Goal: Task Accomplishment & Management: Use online tool/utility

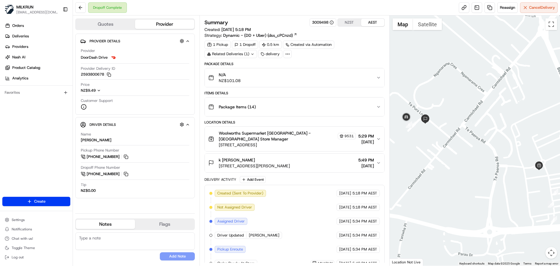
drag, startPoint x: 427, startPoint y: 127, endPoint x: 447, endPoint y: 141, distance: 24.6
click at [447, 141] on div at bounding box center [474, 140] width 171 height 250
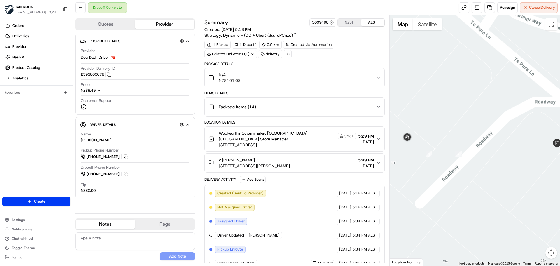
drag, startPoint x: 459, startPoint y: 159, endPoint x: 469, endPoint y: 169, distance: 14.4
click at [469, 169] on div at bounding box center [474, 140] width 171 height 250
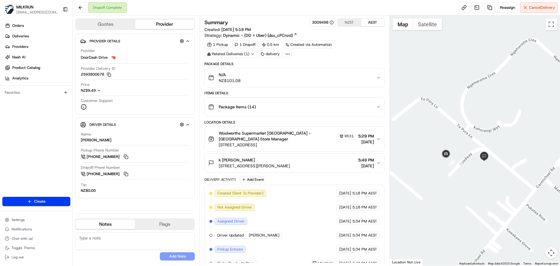
drag, startPoint x: 460, startPoint y: 173, endPoint x: 447, endPoint y: 174, distance: 13.5
click at [447, 174] on div at bounding box center [474, 140] width 171 height 250
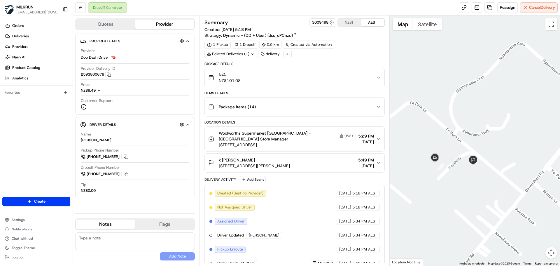
drag, startPoint x: 438, startPoint y: 163, endPoint x: 457, endPoint y: 186, distance: 29.6
click at [457, 186] on div at bounding box center [474, 140] width 171 height 250
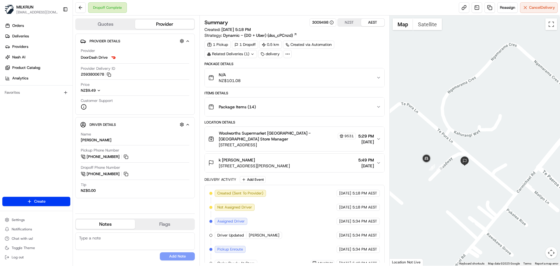
drag, startPoint x: 496, startPoint y: 124, endPoint x: 487, endPoint y: 125, distance: 9.1
click at [487, 125] on div at bounding box center [474, 140] width 171 height 250
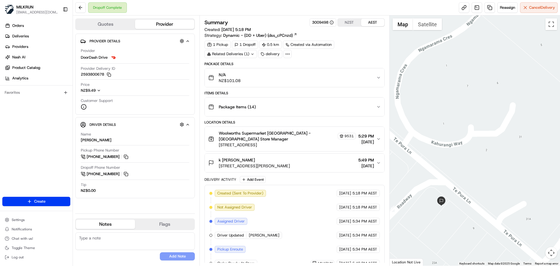
click at [487, 125] on div at bounding box center [474, 140] width 171 height 250
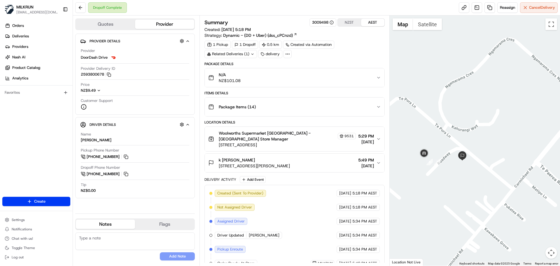
drag, startPoint x: 502, startPoint y: 140, endPoint x: 500, endPoint y: 134, distance: 6.8
click at [500, 134] on div at bounding box center [474, 140] width 171 height 250
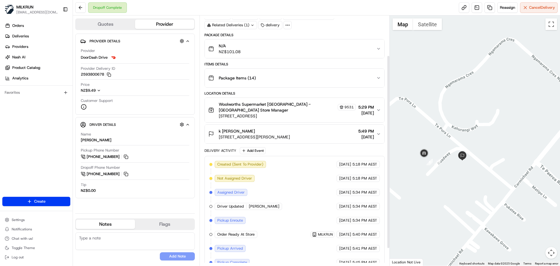
scroll to position [74, 0]
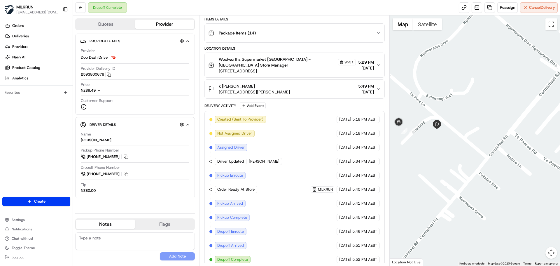
drag, startPoint x: 499, startPoint y: 198, endPoint x: 456, endPoint y: 166, distance: 54.6
click at [456, 166] on div at bounding box center [474, 140] width 171 height 250
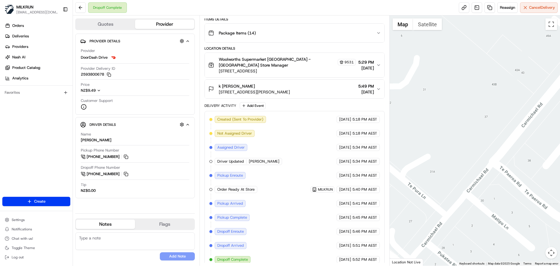
drag, startPoint x: 493, startPoint y: 129, endPoint x: 449, endPoint y: 176, distance: 65.0
click at [449, 176] on div at bounding box center [474, 140] width 171 height 250
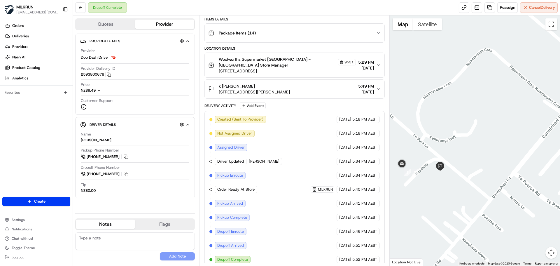
drag, startPoint x: 432, startPoint y: 199, endPoint x: 457, endPoint y: 199, distance: 24.8
click at [457, 199] on div at bounding box center [474, 140] width 171 height 250
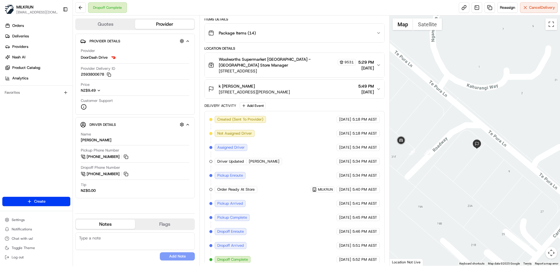
drag, startPoint x: 455, startPoint y: 225, endPoint x: 436, endPoint y: 175, distance: 53.9
click at [436, 175] on div at bounding box center [474, 140] width 171 height 250
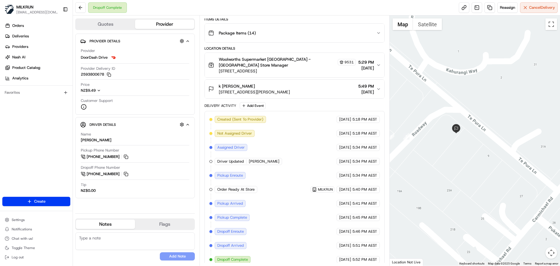
drag, startPoint x: 526, startPoint y: 204, endPoint x: 507, endPoint y: 189, distance: 24.7
click at [507, 189] on div at bounding box center [474, 140] width 171 height 250
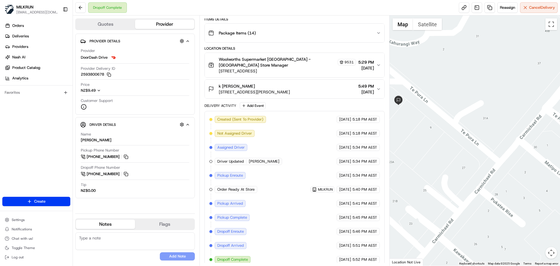
drag, startPoint x: 477, startPoint y: 175, endPoint x: 419, endPoint y: 146, distance: 64.9
click at [419, 146] on div at bounding box center [474, 140] width 171 height 250
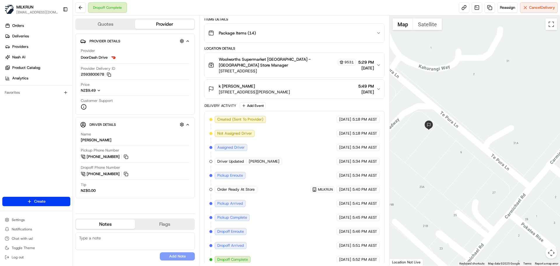
drag, startPoint x: 432, startPoint y: 121, endPoint x: 463, endPoint y: 146, distance: 40.4
click at [463, 146] on div at bounding box center [474, 140] width 171 height 250
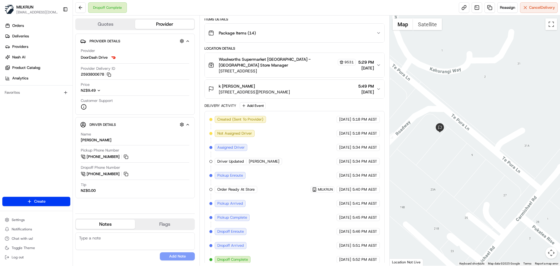
drag, startPoint x: 432, startPoint y: 145, endPoint x: 444, endPoint y: 147, distance: 12.5
click at [444, 147] on div at bounding box center [474, 140] width 171 height 250
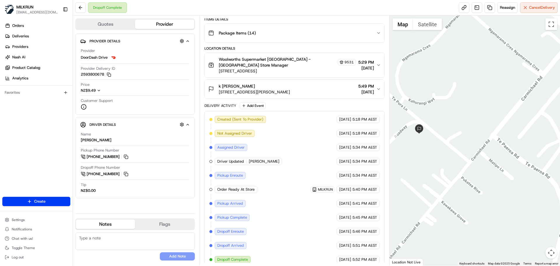
drag, startPoint x: 499, startPoint y: 194, endPoint x: 473, endPoint y: 187, distance: 27.4
click at [473, 187] on div at bounding box center [474, 140] width 171 height 250
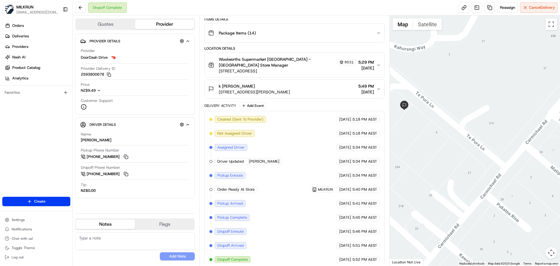
drag, startPoint x: 433, startPoint y: 154, endPoint x: 460, endPoint y: 175, distance: 34.3
click at [460, 175] on div at bounding box center [474, 140] width 171 height 250
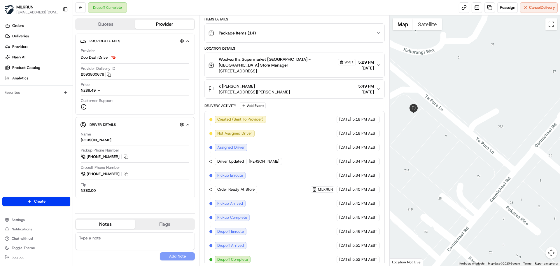
drag, startPoint x: 435, startPoint y: 145, endPoint x: 443, endPoint y: 148, distance: 9.0
click at [443, 148] on div at bounding box center [474, 140] width 171 height 250
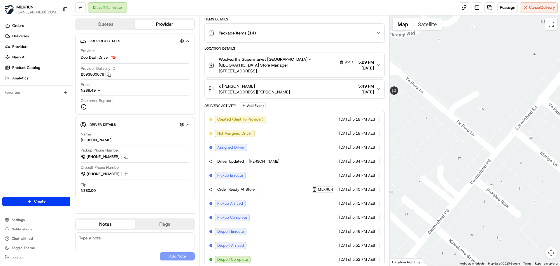
drag, startPoint x: 489, startPoint y: 194, endPoint x: 468, endPoint y: 177, distance: 26.9
click at [468, 177] on div at bounding box center [474, 140] width 171 height 250
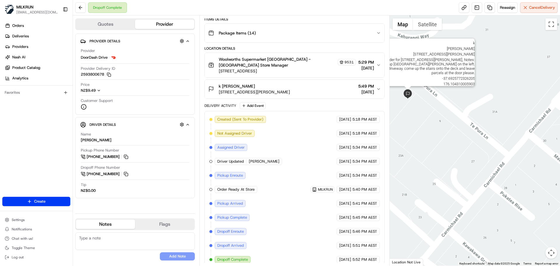
drag, startPoint x: 394, startPoint y: 87, endPoint x: 410, endPoint y: 90, distance: 15.4
click at [410, 90] on img at bounding box center [407, 93] width 9 height 9
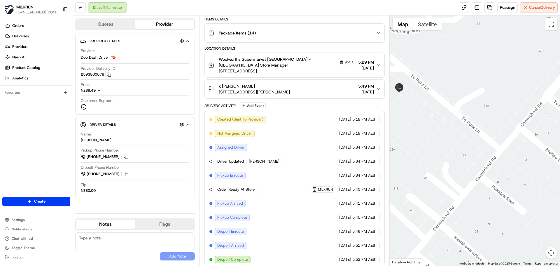
drag, startPoint x: 497, startPoint y: 175, endPoint x: 484, endPoint y: 166, distance: 15.4
click at [484, 166] on div "To navigate, press the arrow keys." at bounding box center [474, 140] width 171 height 250
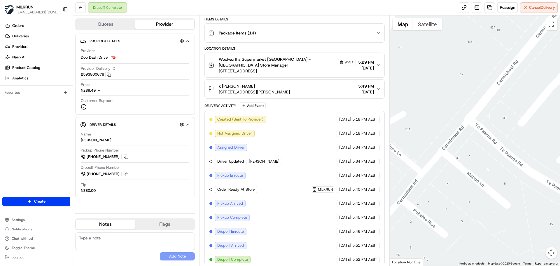
drag, startPoint x: 495, startPoint y: 133, endPoint x: 418, endPoint y: 159, distance: 81.9
click at [418, 159] on div at bounding box center [474, 140] width 171 height 250
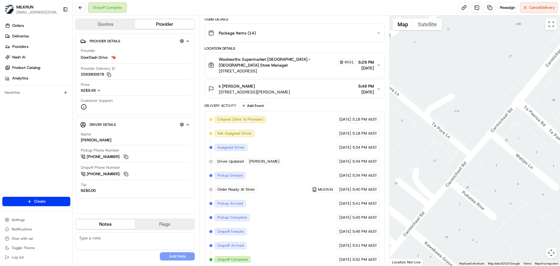
drag, startPoint x: 423, startPoint y: 179, endPoint x: 471, endPoint y: 161, distance: 51.8
click at [471, 161] on div at bounding box center [474, 140] width 171 height 250
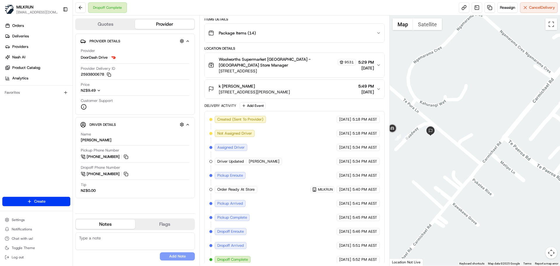
drag, startPoint x: 445, startPoint y: 166, endPoint x: 470, endPoint y: 172, distance: 26.1
click at [470, 172] on div at bounding box center [474, 140] width 171 height 250
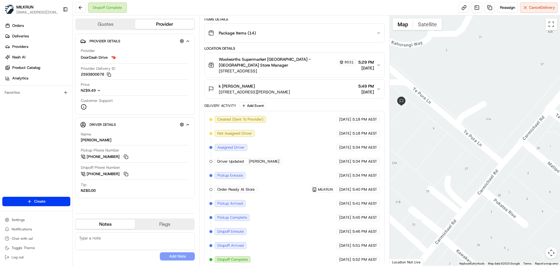
drag, startPoint x: 460, startPoint y: 159, endPoint x: 468, endPoint y: 164, distance: 9.8
click at [468, 164] on div at bounding box center [474, 140] width 171 height 250
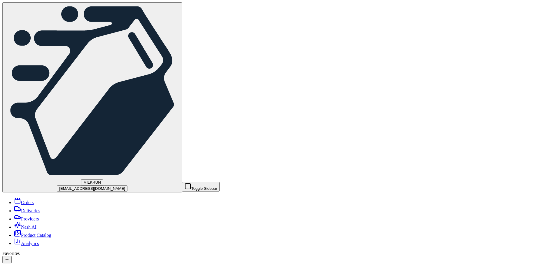
scroll to position [103, 0]
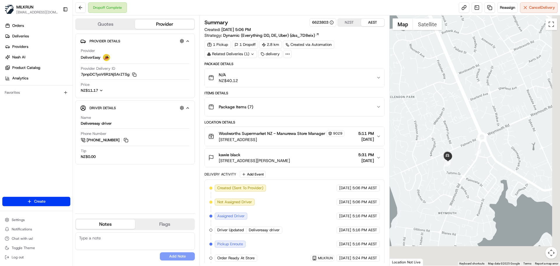
drag, startPoint x: 480, startPoint y: 179, endPoint x: 451, endPoint y: 120, distance: 65.4
click at [451, 120] on div at bounding box center [474, 140] width 171 height 250
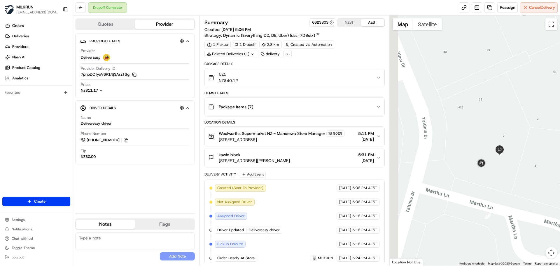
drag, startPoint x: 453, startPoint y: 191, endPoint x: 489, endPoint y: 191, distance: 36.4
click at [489, 191] on div at bounding box center [474, 140] width 171 height 250
click at [276, 72] on div "N/A NZ$40.12" at bounding box center [292, 78] width 168 height 12
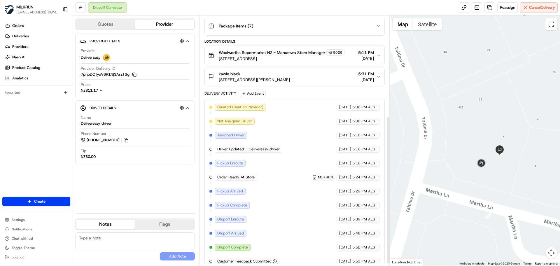
scroll to position [173, 0]
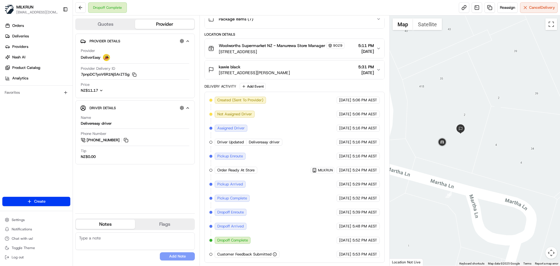
drag, startPoint x: 502, startPoint y: 188, endPoint x: 462, endPoint y: 167, distance: 44.9
click at [462, 167] on div at bounding box center [474, 140] width 171 height 250
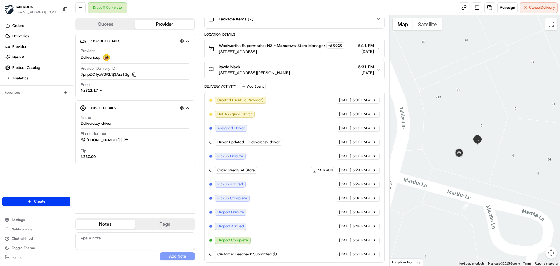
click at [474, 163] on div at bounding box center [474, 140] width 171 height 250
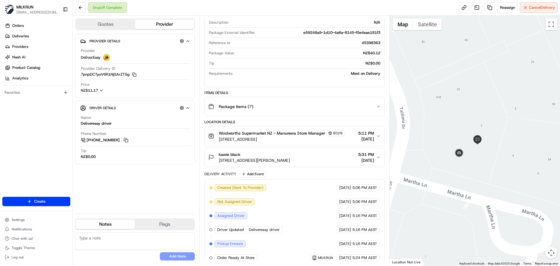
drag, startPoint x: 224, startPoint y: 155, endPoint x: 240, endPoint y: 156, distance: 16.3
click at [240, 156] on span "kawie black" at bounding box center [230, 154] width 22 height 6
copy span "kawie black"
click at [83, 6] on button at bounding box center [80, 7] width 10 height 10
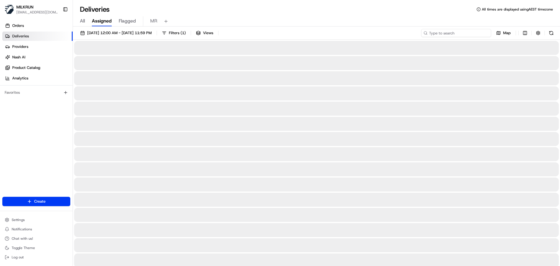
click at [465, 33] on input at bounding box center [456, 33] width 70 height 8
paste input "784ad482-683a-4f50-a8ba-5c7ecd1a1a83"
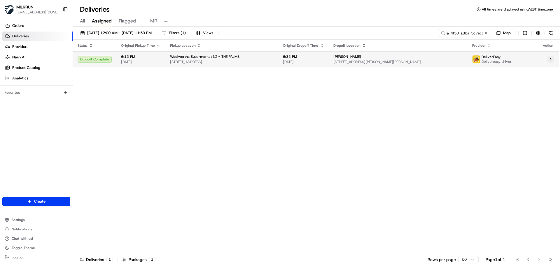
click at [549, 59] on button at bounding box center [550, 59] width 7 height 7
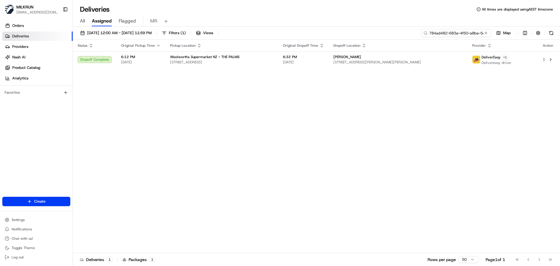
click at [454, 34] on input "784ad482-683a-4f50-a8ba-5c7ecd1a1a83" at bounding box center [456, 33] width 70 height 8
paste input "c5b9da83-a5b4-4f64-955f-18c6f3c5d347"
type input "c5b9da83-a5b4-4f64-955f-18c6f3c5d347"
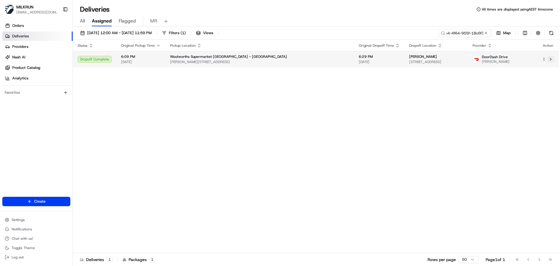
click at [550, 58] on button at bounding box center [550, 59] width 7 height 7
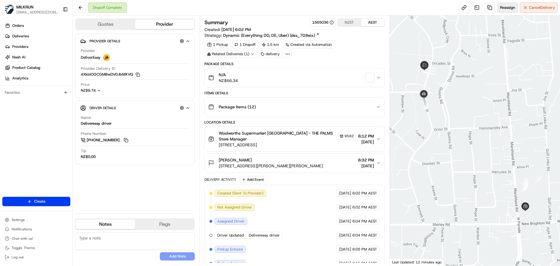
click at [505, 7] on span "Reassign" at bounding box center [507, 7] width 15 height 5
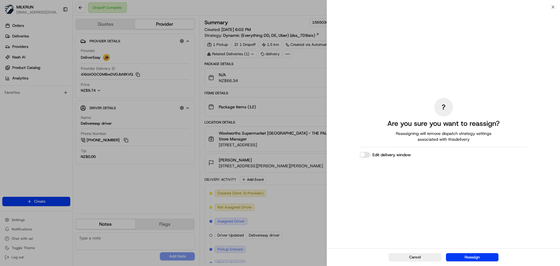
click at [433, 261] on div "Cancel Reassign" at bounding box center [443, 257] width 233 height 18
click at [410, 255] on button "Cancel" at bounding box center [415, 257] width 52 height 8
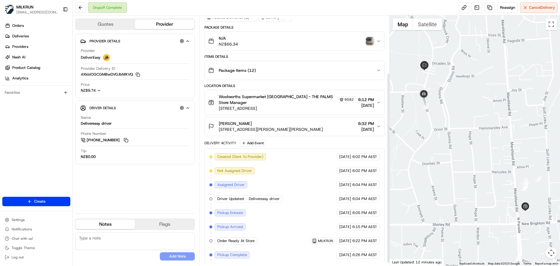
scroll to position [79, 0]
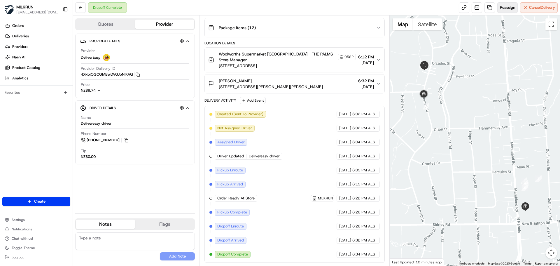
click at [502, 10] on button "Reassign" at bounding box center [507, 7] width 20 height 10
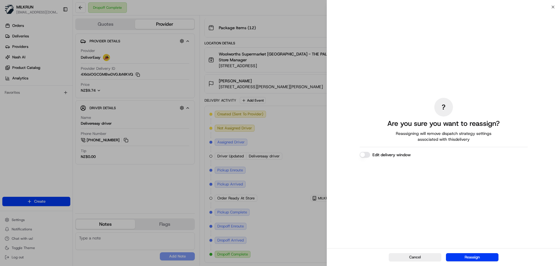
click at [473, 257] on button "Reassign" at bounding box center [472, 257] width 52 height 8
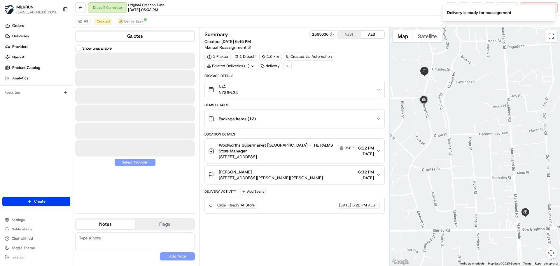
scroll to position [0, 0]
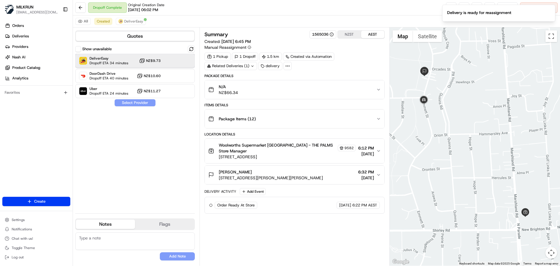
click at [113, 60] on span "DeliverEasy" at bounding box center [108, 58] width 39 height 5
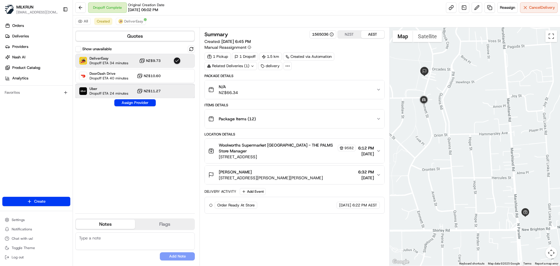
click at [120, 94] on span "Dropoff ETA 24 minutes" at bounding box center [108, 93] width 39 height 5
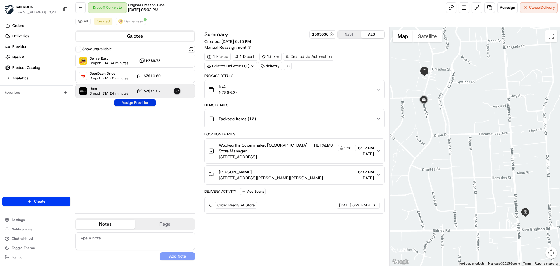
click at [129, 103] on button "Assign Provider" at bounding box center [134, 102] width 41 height 7
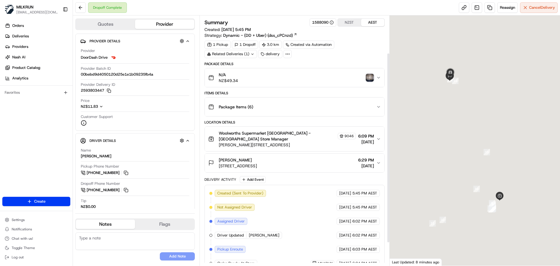
scroll to position [79, 0]
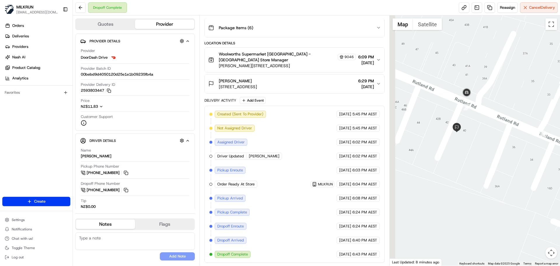
drag, startPoint x: 440, startPoint y: 95, endPoint x: 469, endPoint y: 115, distance: 35.8
click at [469, 115] on div at bounding box center [474, 140] width 171 height 250
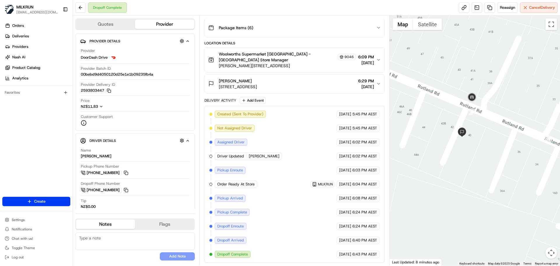
drag, startPoint x: 472, startPoint y: 115, endPoint x: 478, endPoint y: 121, distance: 7.8
click at [478, 121] on div at bounding box center [474, 140] width 171 height 250
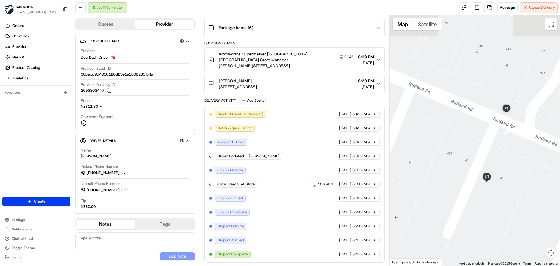
drag, startPoint x: 467, startPoint y: 106, endPoint x: 509, endPoint y: 135, distance: 51.1
click at [509, 135] on div "To navigate, press the arrow keys." at bounding box center [474, 140] width 171 height 250
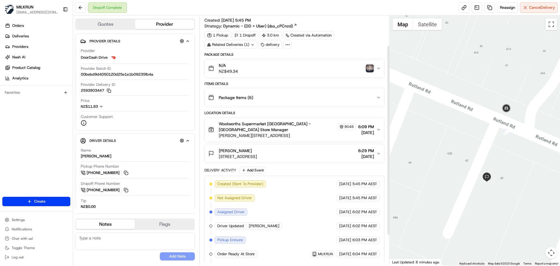
scroll to position [0, 0]
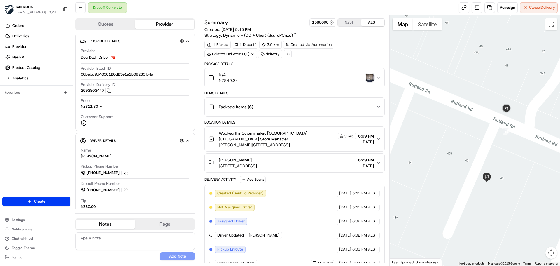
click at [332, 78] on div "N/A NZ$49.34" at bounding box center [292, 78] width 168 height 12
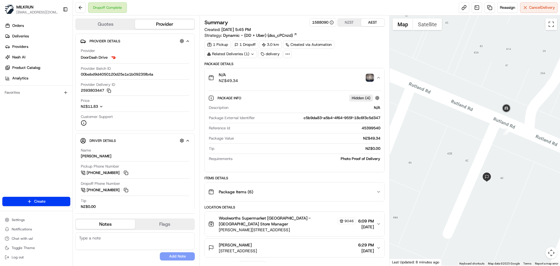
click at [366, 78] on img "button" at bounding box center [370, 77] width 8 height 8
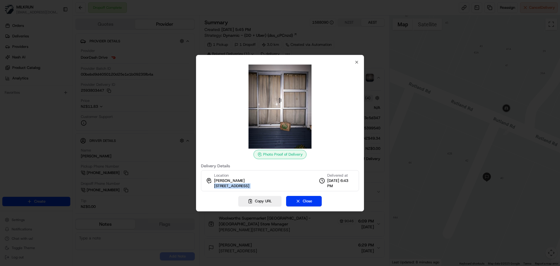
drag, startPoint x: 214, startPoint y: 185, endPoint x: 319, endPoint y: 187, distance: 105.0
click at [319, 187] on div "Location Sally Barlow 4/40 Rutland Road, Mount Wellington, Auckland 1051, NZ De…" at bounding box center [280, 180] width 158 height 21
copy div "[STREET_ADDRESS]"
click at [249, 182] on div "Location Sally Barlow 4/40 Rutland Road, Mount Wellington, Auckland 1051, NZ" at bounding box center [231, 181] width 35 height 16
drag, startPoint x: 213, startPoint y: 185, endPoint x: 317, endPoint y: 186, distance: 104.1
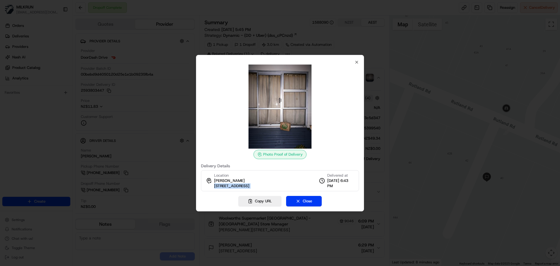
click at [317, 186] on div "Location Sally Barlow 4/40 Rutland Road, Mount Wellington, Auckland 1051, NZ De…" at bounding box center [280, 180] width 158 height 21
copy div "[STREET_ADDRESS]"
click at [357, 62] on icon "button" at bounding box center [356, 62] width 2 height 2
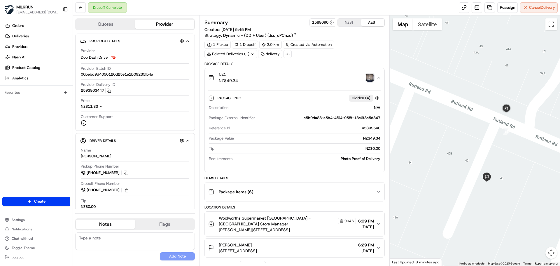
click at [371, 77] on img "button" at bounding box center [370, 77] width 8 height 8
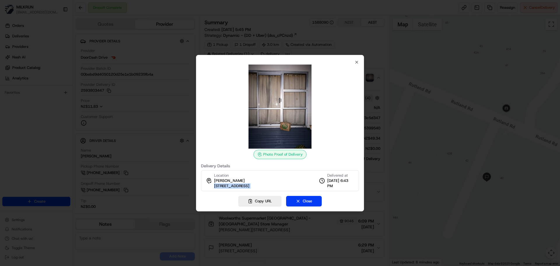
drag, startPoint x: 214, startPoint y: 186, endPoint x: 318, endPoint y: 187, distance: 104.1
click at [318, 187] on div "Location Sally Barlow 4/40 Rutland Road, Mount Wellington, Auckland 1051, NZ De…" at bounding box center [280, 180] width 158 height 21
copy div "[STREET_ADDRESS]"
drag, startPoint x: 296, startPoint y: 140, endPoint x: 336, endPoint y: 121, distance: 44.6
click at [336, 121] on div at bounding box center [280, 106] width 158 height 84
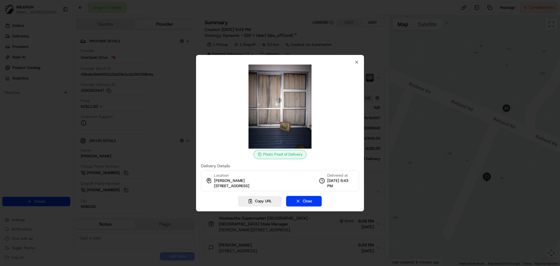
drag, startPoint x: 279, startPoint y: 123, endPoint x: 317, endPoint y: 108, distance: 40.6
click at [317, 108] on img at bounding box center [280, 106] width 84 height 84
drag, startPoint x: 257, startPoint y: 155, endPoint x: 319, endPoint y: 155, distance: 61.8
click at [319, 155] on div "Photo Proof of Delivery" at bounding box center [280, 111] width 158 height 94
drag, startPoint x: 300, startPoint y: 153, endPoint x: 303, endPoint y: 155, distance: 3.5
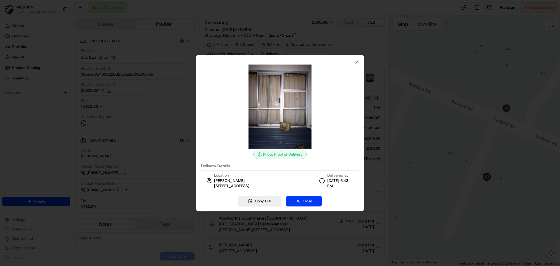
click at [300, 153] on div "Photo Proof of Delivery" at bounding box center [279, 154] width 53 height 9
click at [304, 156] on div "Photo Proof of Delivery" at bounding box center [279, 154] width 53 height 9
click at [303, 154] on div "Photo Proof of Delivery" at bounding box center [279, 154] width 53 height 9
drag, startPoint x: 282, startPoint y: 128, endPoint x: 329, endPoint y: 98, distance: 56.0
click at [329, 98] on div at bounding box center [280, 106] width 158 height 84
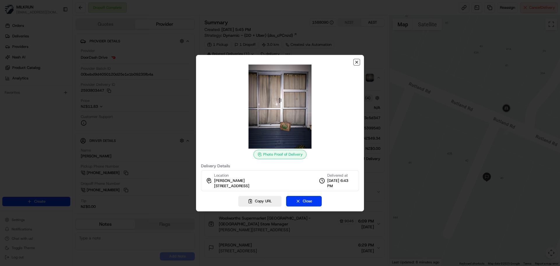
click at [357, 62] on icon "button" at bounding box center [356, 62] width 2 height 2
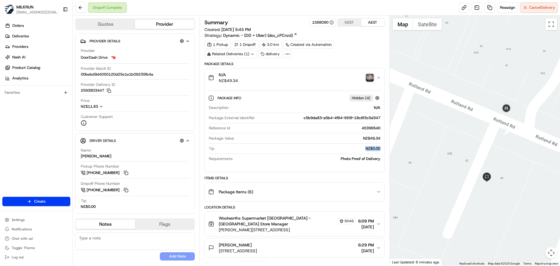
drag, startPoint x: 381, startPoint y: 149, endPoint x: 366, endPoint y: 148, distance: 14.9
click at [366, 148] on div "Package Info Hidden ( 4 ) Description N/A Package External Identifier c5b9da83-…" at bounding box center [294, 127] width 179 height 80
click at [377, 157] on div "Photo Proof of Delivery" at bounding box center [307, 158] width 145 height 5
drag, startPoint x: 379, startPoint y: 158, endPoint x: 345, endPoint y: 119, distance: 51.9
click at [345, 119] on div "Description N/A Package External Identifier c5b9da83-a5b4-4f64-955f-18c6f3c5d34…" at bounding box center [294, 133] width 172 height 61
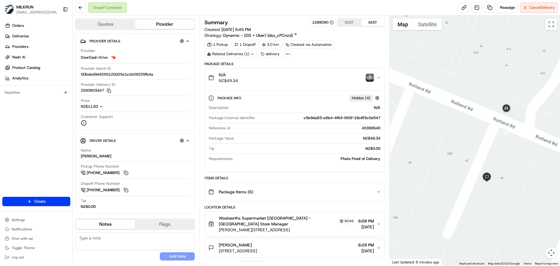
click at [287, 117] on div "c5b9da83-a5b4-4f64-955f-18c6f3c5d347" at bounding box center [318, 117] width 123 height 5
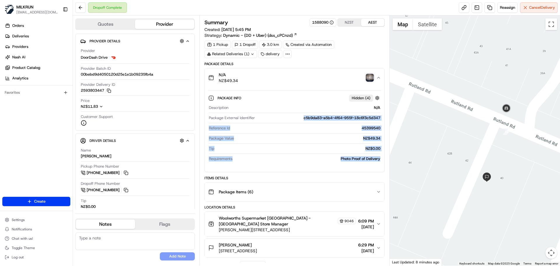
drag, startPoint x: 296, startPoint y: 116, endPoint x: 384, endPoint y: 162, distance: 99.6
click at [384, 162] on div "N/A NZ$49.34 Package Info Hidden ( 4 ) Description N/A Package External Identif…" at bounding box center [294, 120] width 180 height 104
click at [377, 161] on div "Photo Proof of Delivery" at bounding box center [307, 158] width 145 height 5
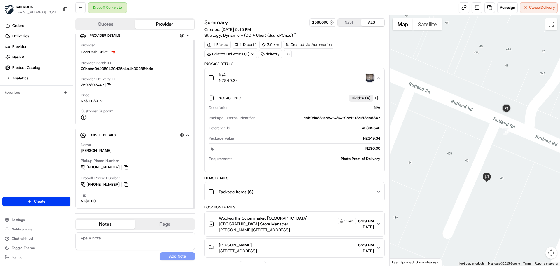
scroll to position [7, 0]
drag, startPoint x: 192, startPoint y: 143, endPoint x: 192, endPoint y: 136, distance: 7.0
click at [192, 136] on div at bounding box center [193, 121] width 2 height 175
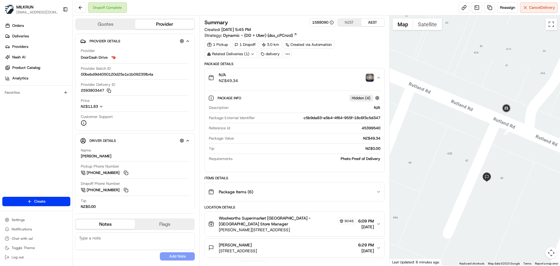
click at [368, 81] on img "button" at bounding box center [370, 77] width 8 height 8
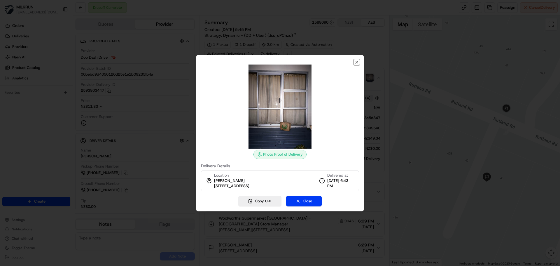
drag, startPoint x: 355, startPoint y: 63, endPoint x: 339, endPoint y: 145, distance: 84.4
click at [339, 145] on div "Photo Proof of Delivery Delivery Details Location Sally Barlow 4/40 Rutland Roa…" at bounding box center [280, 133] width 168 height 156
click at [357, 63] on icon "button" at bounding box center [356, 62] width 5 height 5
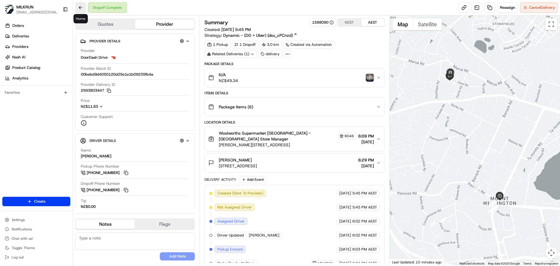
click at [83, 10] on button at bounding box center [80, 7] width 10 height 10
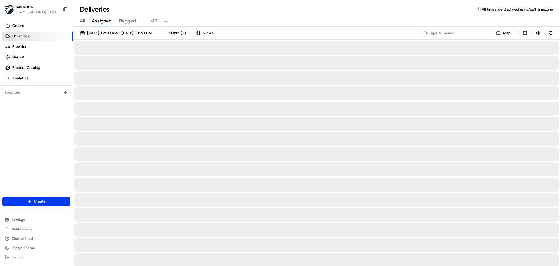
click at [458, 36] on input at bounding box center [456, 33] width 70 height 8
paste input "d86143e9-495e-411f-8d9d-6c93137d8319"
type input "d86143e9-495e-411f-8d9d-6c93137d8319"
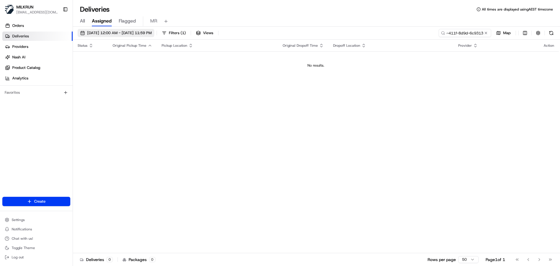
click at [152, 34] on span "[DATE] 12:00 AM - [DATE] 11:59 PM" at bounding box center [119, 32] width 64 height 5
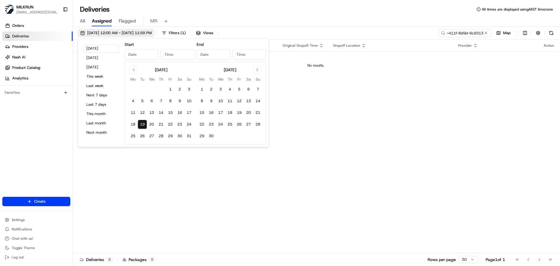
type input "[DATE]"
type input "12:00 AM"
type input "[DATE]"
type input "11:59 PM"
click at [137, 68] on button "Go to previous month" at bounding box center [133, 70] width 8 height 8
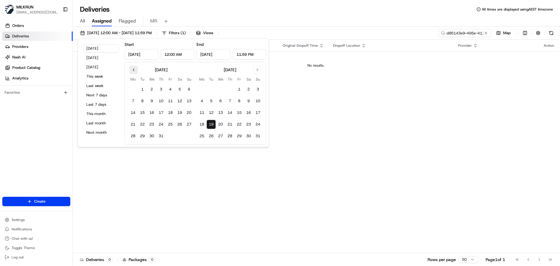
click at [137, 68] on button "Go to previous month" at bounding box center [133, 70] width 8 height 8
click at [188, 89] on button "1" at bounding box center [188, 89] width 9 height 9
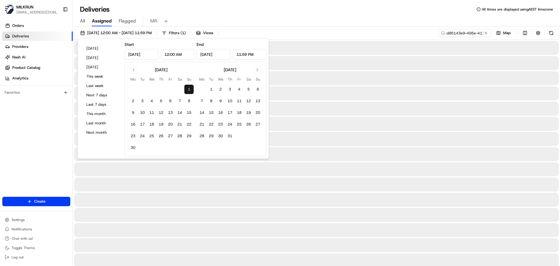
type input "[DATE]"
click at [254, 69] on button "Go to next month" at bounding box center [257, 70] width 8 height 8
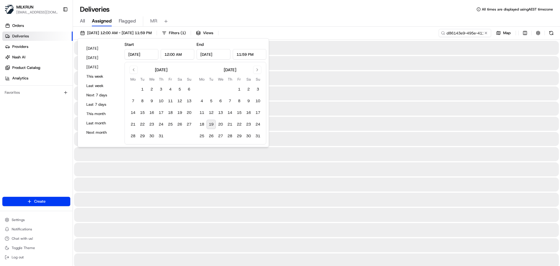
click at [211, 126] on button "19" at bounding box center [210, 124] width 9 height 9
type input "[DATE]"
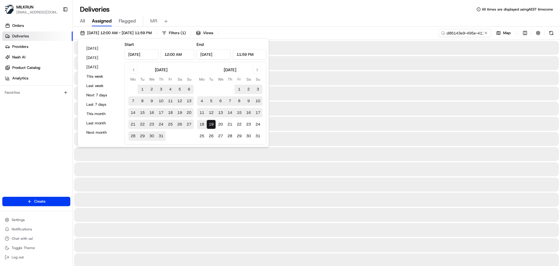
click at [301, 36] on div "[DATE] 12:00 AM - [DATE] 11:59 PM Filters ( 1 ) Views d86143e9-495e-411f-8d9d-6…" at bounding box center [316, 34] width 487 height 11
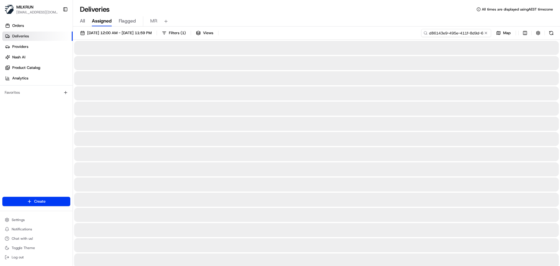
click at [477, 33] on input "d86143e9-495e-411f-8d9d-6c93137d8319" at bounding box center [456, 33] width 70 height 8
click at [143, 36] on button "[DATE] 12:00 AM - [DATE] 11:59 PM" at bounding box center [116, 33] width 77 height 8
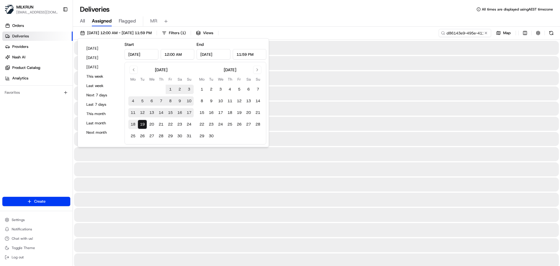
click at [404, 24] on div "All Assigned Flagged MR" at bounding box center [316, 21] width 487 height 10
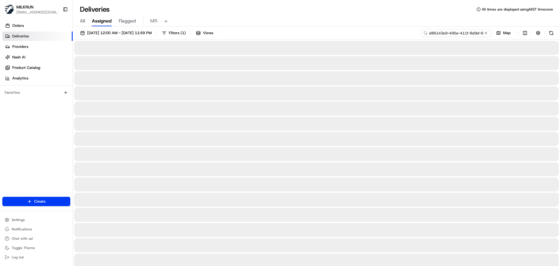
click at [463, 34] on input "d86143e9-495e-411f-8d9d-6c93137d8319" at bounding box center [456, 33] width 70 height 8
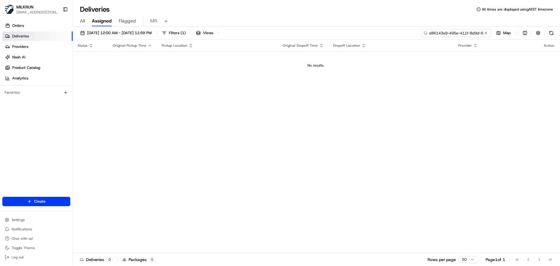
drag, startPoint x: 462, startPoint y: 33, endPoint x: 422, endPoint y: 33, distance: 39.9
click at [395, 33] on div "[DATE] 12:00 AM - [DATE] 11:59 PM Filters ( 1 ) Views d86143e9-495e-411f-8d9d-6…" at bounding box center [316, 34] width 487 height 11
click at [433, 33] on input "d86143e9-495e-411f-8d9d-6c93137d8319" at bounding box center [456, 33] width 70 height 8
click at [152, 32] on span "[DATE] 12:00 AM - [DATE] 11:59 PM" at bounding box center [119, 32] width 64 height 5
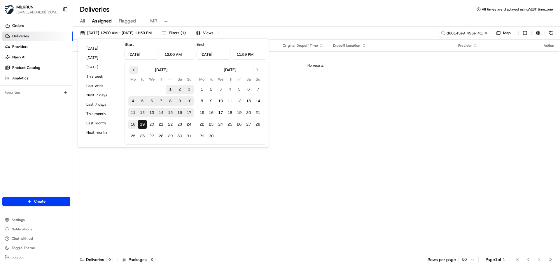
click at [133, 71] on button "Go to previous month" at bounding box center [133, 70] width 8 height 8
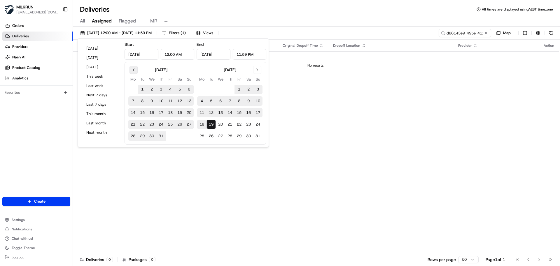
click at [130, 71] on button "Go to previous month" at bounding box center [133, 70] width 8 height 8
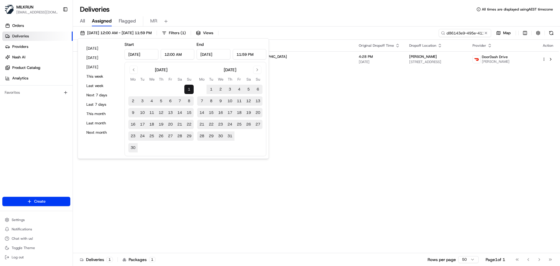
click at [465, 88] on div "Status Original Pickup Time Pickup Location Original Dropoff Time Dropoff Locat…" at bounding box center [316, 146] width 486 height 213
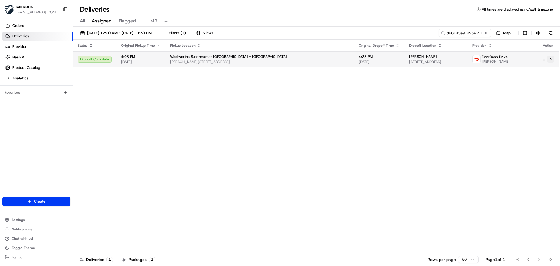
click at [550, 59] on button at bounding box center [550, 59] width 7 height 7
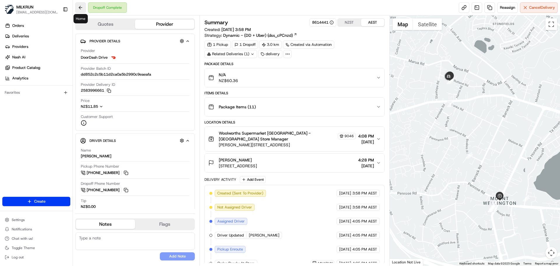
click at [81, 8] on button at bounding box center [80, 7] width 10 height 10
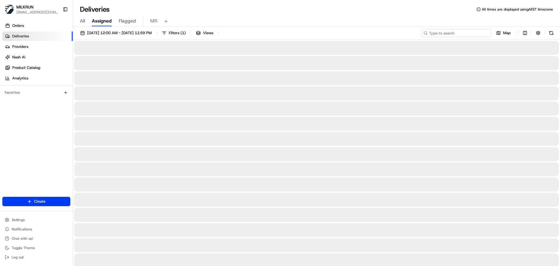
click at [470, 31] on input at bounding box center [456, 33] width 70 height 8
paste input "3a5ac3c0-88a8-487b-90b9-80185bba84c4"
type input "3a5ac3c0-88a8-487b-90b9-80185bba84c4"
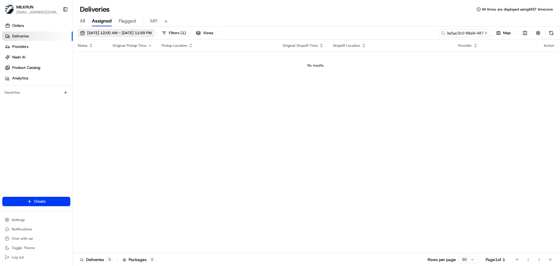
click at [154, 36] on button "19/08/2025 12:00 AM - 19/08/2025 11:59 PM" at bounding box center [116, 33] width 77 height 8
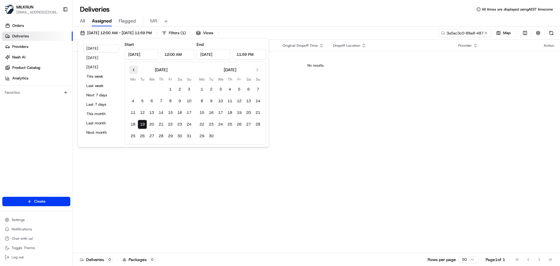
click at [133, 68] on button "Go to previous month" at bounding box center [133, 70] width 8 height 8
click at [139, 88] on button "1" at bounding box center [142, 89] width 9 height 9
type input "Jul 1, 2025"
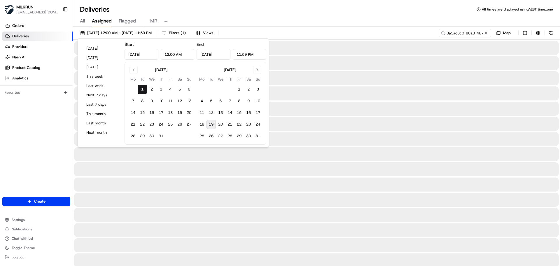
click at [214, 126] on button "19" at bounding box center [210, 124] width 9 height 9
type input "Aug 19, 2025"
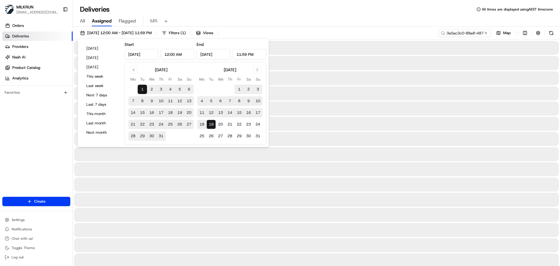
click at [327, 26] on div "All Assigned Flagged MR" at bounding box center [316, 21] width 487 height 10
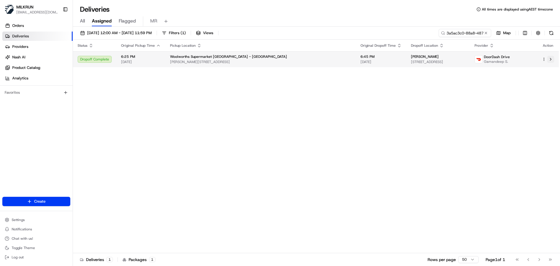
click at [549, 59] on button at bounding box center [550, 59] width 7 height 7
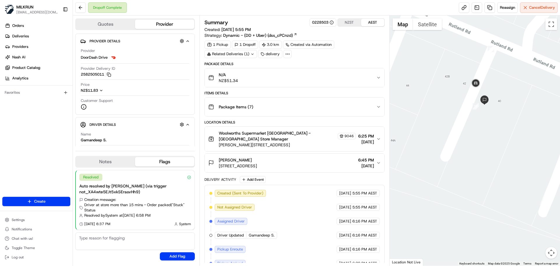
drag, startPoint x: 447, startPoint y: 63, endPoint x: 482, endPoint y: 152, distance: 95.1
click at [482, 152] on div at bounding box center [474, 140] width 171 height 250
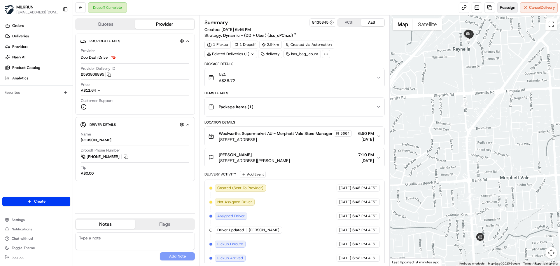
click at [504, 8] on span "Reassign" at bounding box center [507, 7] width 15 height 5
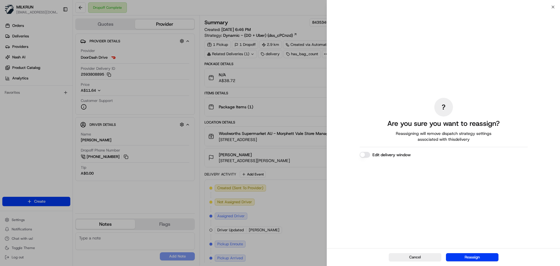
click at [479, 259] on button "Reassign" at bounding box center [472, 257] width 52 height 8
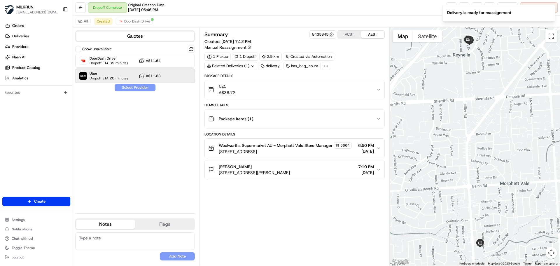
click at [103, 78] on span "Dropoff ETA 20 minutes" at bounding box center [108, 78] width 39 height 5
click at [146, 89] on button "Assign Provider" at bounding box center [134, 87] width 41 height 7
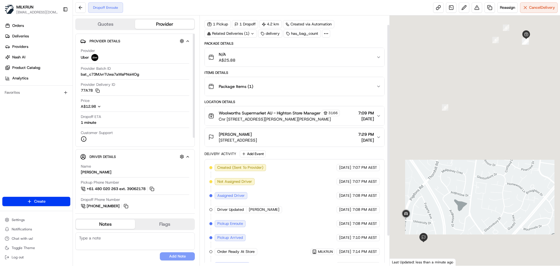
scroll to position [46, 0]
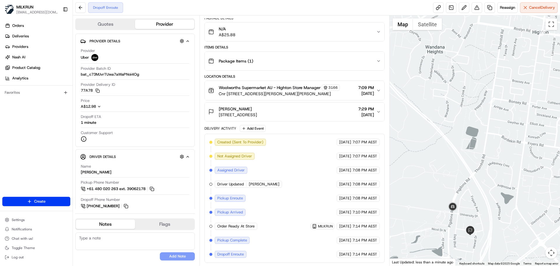
drag, startPoint x: 438, startPoint y: 225, endPoint x: 484, endPoint y: 217, distance: 47.2
click at [484, 217] on div at bounding box center [474, 140] width 171 height 250
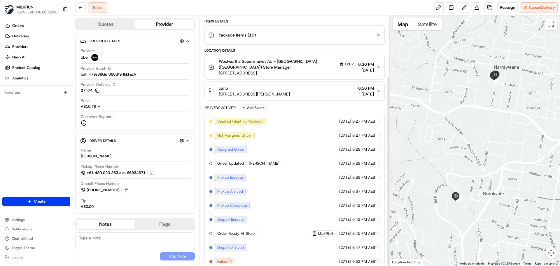
scroll to position [79, 0]
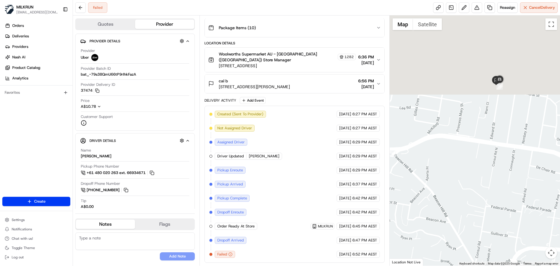
drag, startPoint x: 523, startPoint y: 101, endPoint x: 490, endPoint y: 228, distance: 131.0
click at [490, 228] on div at bounding box center [474, 140] width 171 height 250
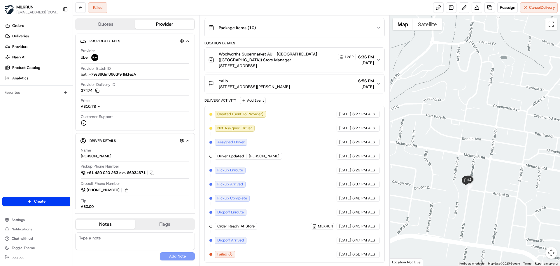
drag, startPoint x: 509, startPoint y: 134, endPoint x: 505, endPoint y: 155, distance: 21.2
click at [505, 155] on div at bounding box center [474, 140] width 171 height 250
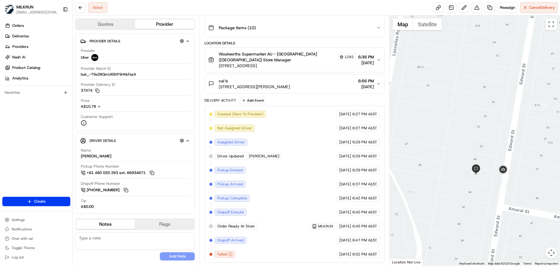
drag, startPoint x: 439, startPoint y: 203, endPoint x: 475, endPoint y: 185, distance: 40.0
click at [475, 185] on div at bounding box center [474, 140] width 171 height 250
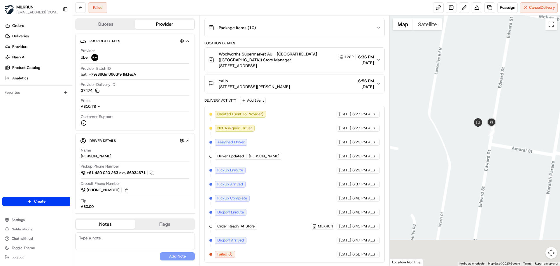
drag, startPoint x: 475, startPoint y: 200, endPoint x: 478, endPoint y: 145, distance: 54.9
click at [478, 145] on div at bounding box center [474, 140] width 171 height 250
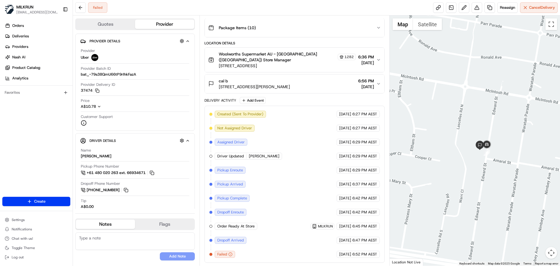
drag, startPoint x: 486, startPoint y: 212, endPoint x: 491, endPoint y: 166, distance: 46.9
click at [491, 166] on div at bounding box center [474, 140] width 171 height 250
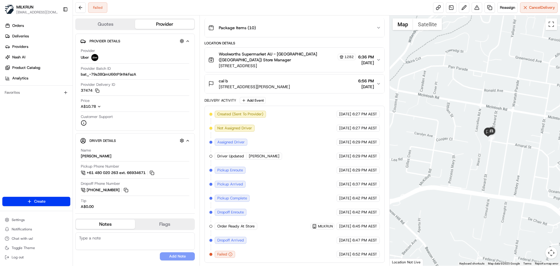
drag, startPoint x: 486, startPoint y: 204, endPoint x: 488, endPoint y: 155, distance: 48.7
click at [488, 155] on div at bounding box center [474, 140] width 171 height 250
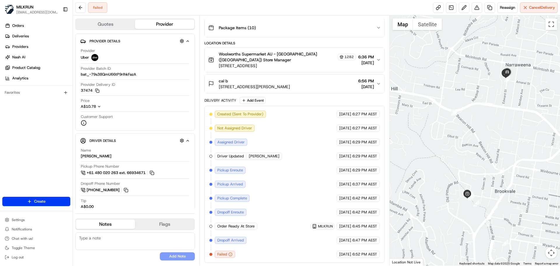
drag, startPoint x: 464, startPoint y: 218, endPoint x: 481, endPoint y: 178, distance: 43.3
click at [481, 178] on div at bounding box center [474, 140] width 171 height 250
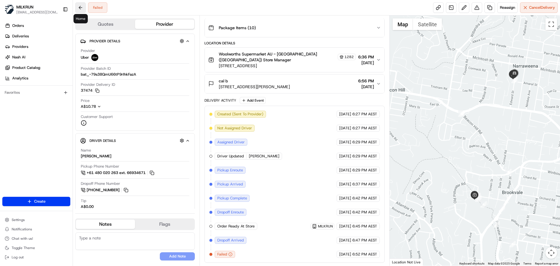
click at [81, 8] on button at bounding box center [80, 7] width 10 height 10
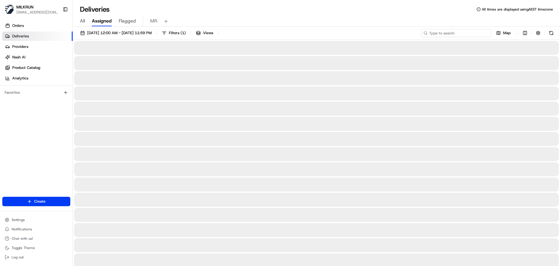
click at [470, 32] on input at bounding box center [456, 33] width 70 height 8
paste input "ad404257-3bd7-4740-bfec-fb6072323363"
type input "ad404257-3bd7-4740-bfec-fb6072323363"
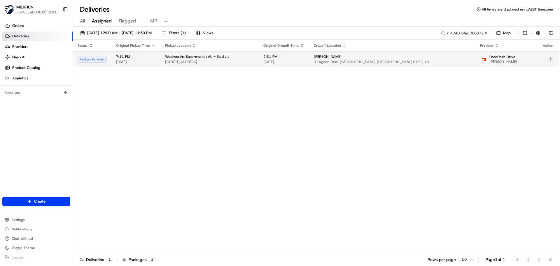
click at [551, 59] on button at bounding box center [550, 59] width 7 height 7
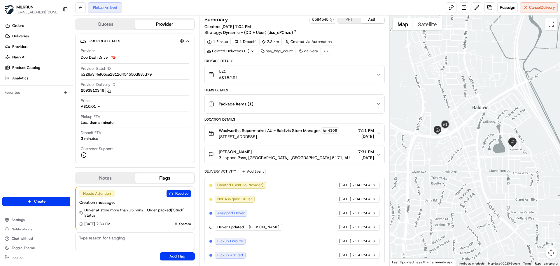
scroll to position [4, 0]
click at [500, 8] on span "Reassign" at bounding box center [507, 7] width 15 height 5
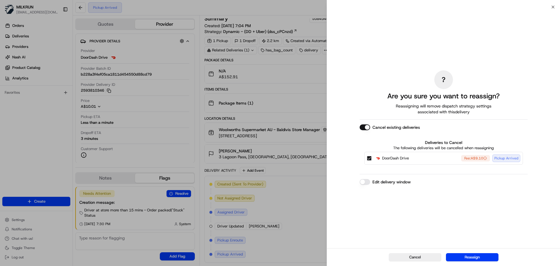
click at [363, 180] on button "Edit delivery window" at bounding box center [364, 182] width 10 height 6
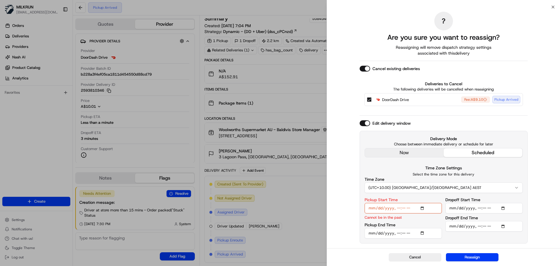
click at [422, 209] on input "Pickup Start Time" at bounding box center [402, 208] width 77 height 10
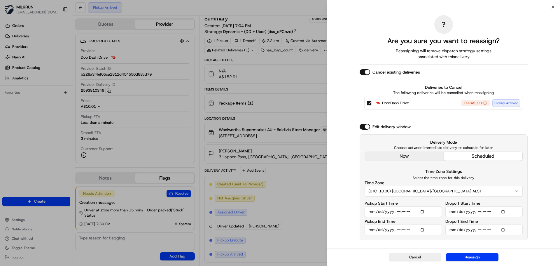
type input "2025-08-19T19:39"
click at [535, 189] on div "? Are you sure you want to reassign? Reassigning will remove dispatch strategy …" at bounding box center [443, 127] width 233 height 241
click at [504, 231] on input "Dropoff End Time" at bounding box center [483, 229] width 77 height 10
type input "2025-08-19T20:45"
click at [470, 256] on button "Reassign" at bounding box center [472, 257] width 52 height 8
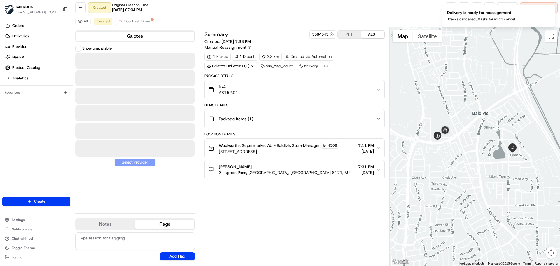
scroll to position [0, 0]
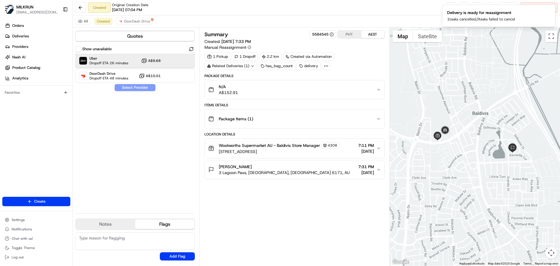
click at [123, 64] on span "Dropoff ETA 26 minutes" at bounding box center [108, 63] width 39 height 5
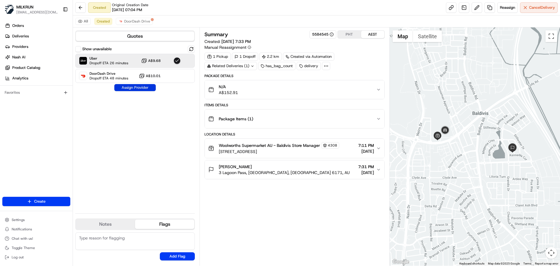
click at [134, 88] on button "Assign Provider" at bounding box center [134, 87] width 41 height 7
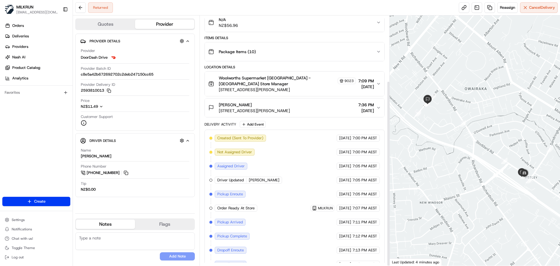
scroll to position [88, 0]
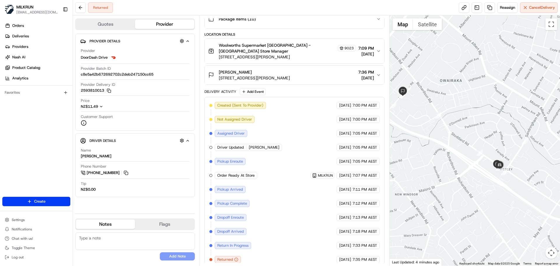
drag, startPoint x: 504, startPoint y: 197, endPoint x: 476, endPoint y: 188, distance: 29.4
click at [476, 188] on div at bounding box center [474, 140] width 171 height 250
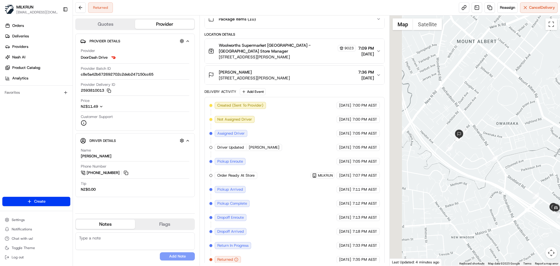
drag, startPoint x: 428, startPoint y: 126, endPoint x: 485, endPoint y: 170, distance: 71.7
click at [485, 170] on div at bounding box center [474, 140] width 171 height 250
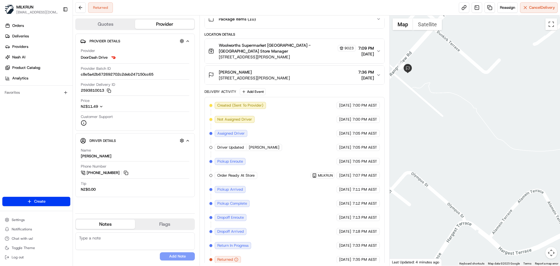
drag, startPoint x: 442, startPoint y: 122, endPoint x: 541, endPoint y: 215, distance: 135.7
click at [541, 215] on div at bounding box center [474, 140] width 171 height 250
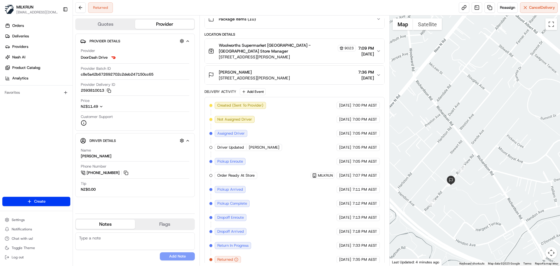
drag, startPoint x: 489, startPoint y: 215, endPoint x: 466, endPoint y: 189, distance: 34.1
click at [466, 189] on div at bounding box center [474, 140] width 171 height 250
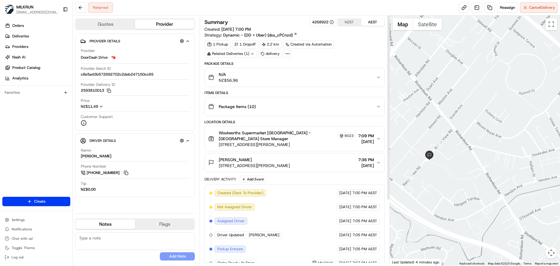
scroll to position [0, 0]
click at [500, 9] on span "Reassign" at bounding box center [507, 7] width 15 height 5
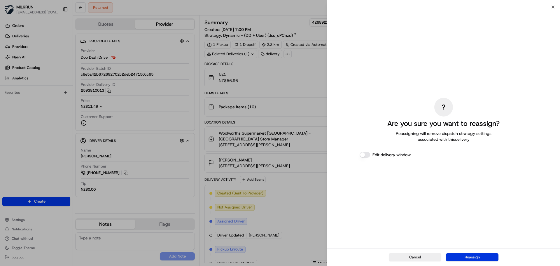
click at [464, 253] on button "Reassign" at bounding box center [472, 257] width 52 height 8
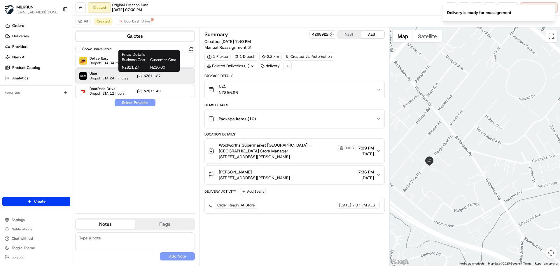
click at [127, 77] on span "Dropoff ETA 24 minutes" at bounding box center [108, 78] width 39 height 5
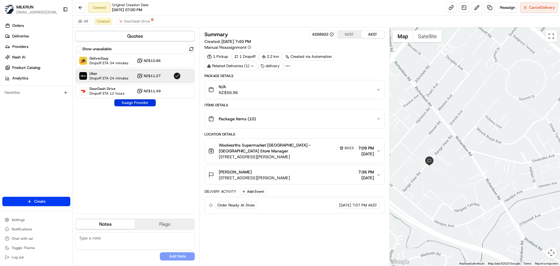
click at [138, 103] on button "Assign Provider" at bounding box center [134, 102] width 41 height 7
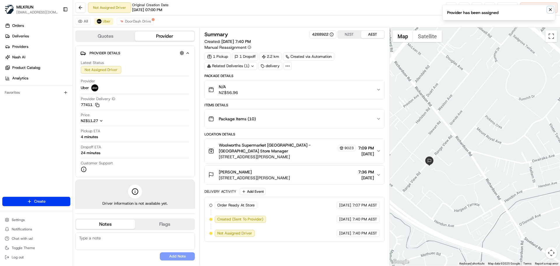
click at [549, 10] on icon "Notifications (F8)" at bounding box center [550, 9] width 5 height 5
click at [472, 9] on button at bounding box center [476, 7] width 10 height 10
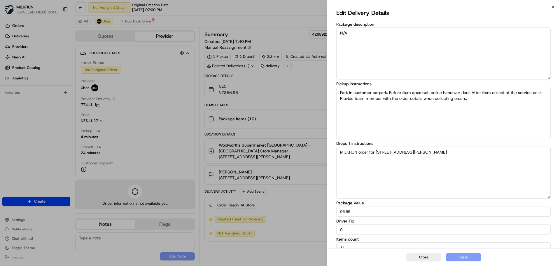
drag, startPoint x: 354, startPoint y: 229, endPoint x: 315, endPoint y: 231, distance: 39.1
click at [315, 231] on body "MILKRUN acowin@woolworths.com.au Toggle Sidebar Orders Deliveries Providers Nas…" at bounding box center [280, 133] width 560 height 266
type input "10"
click at [467, 255] on button "Save" at bounding box center [463, 257] width 35 height 8
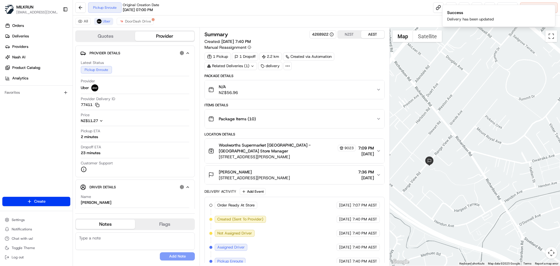
click at [314, 178] on button "Chloe Williams 30B Range View Road, Mount Albert, Auckland 1025, NZ 7:36 PM 20/…" at bounding box center [294, 174] width 179 height 19
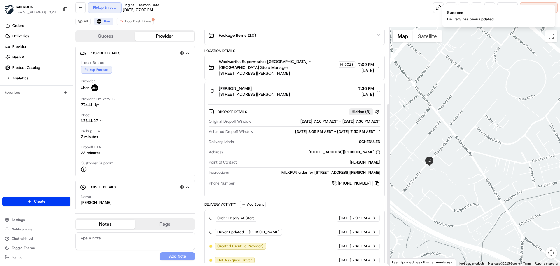
scroll to position [112, 0]
